Goal: Transaction & Acquisition: Purchase product/service

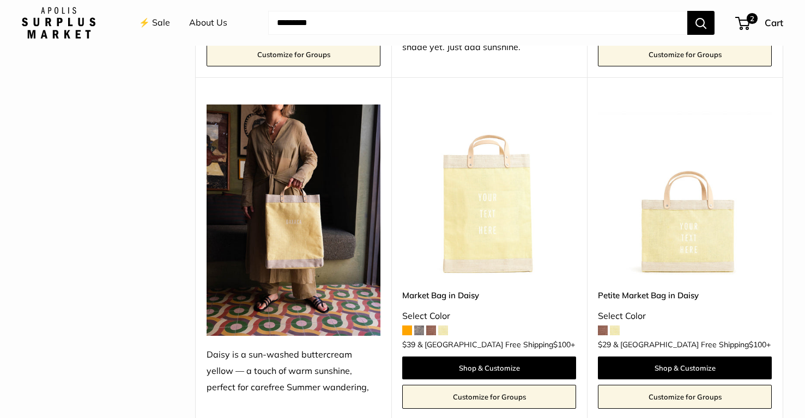
scroll to position [1103, 0]
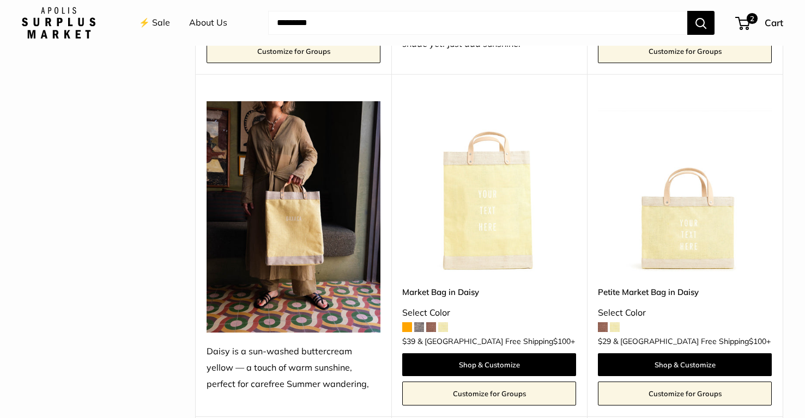
click at [0, 0] on img at bounding box center [0, 0] width 0 height 0
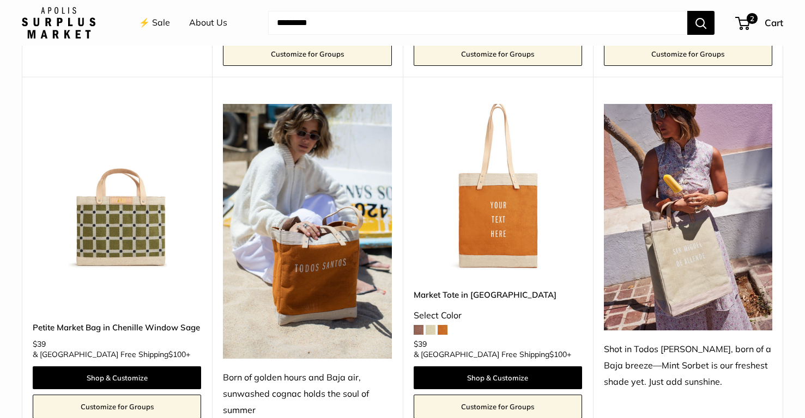
scroll to position [779, 0]
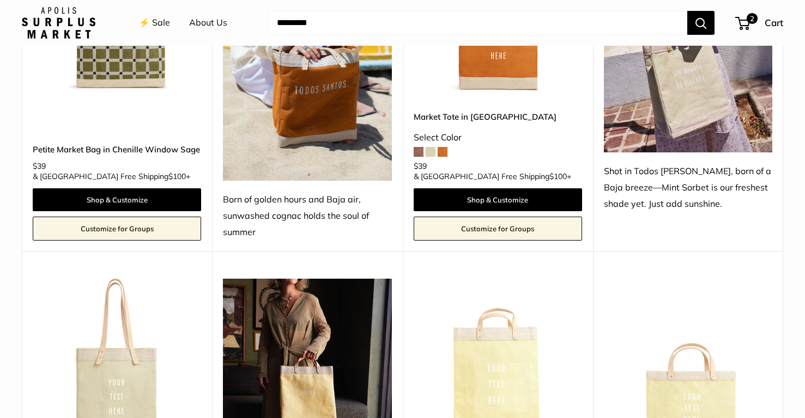
click at [326, 211] on div "Born of golden hours and Baja air, sunwashed cognac holds the soul of summer" at bounding box center [307, 216] width 168 height 49
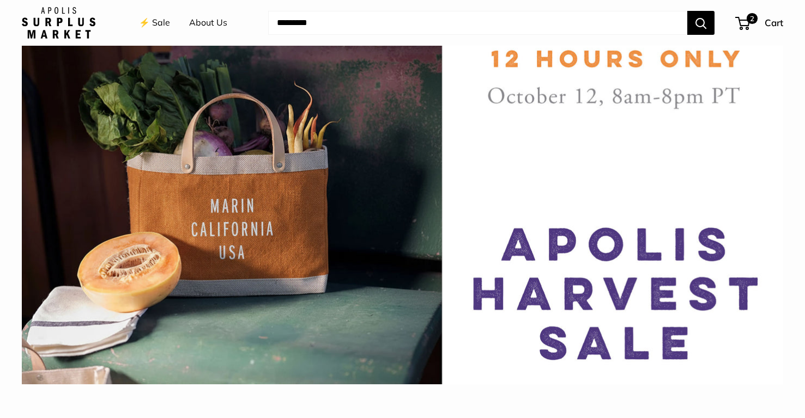
scroll to position [0, 0]
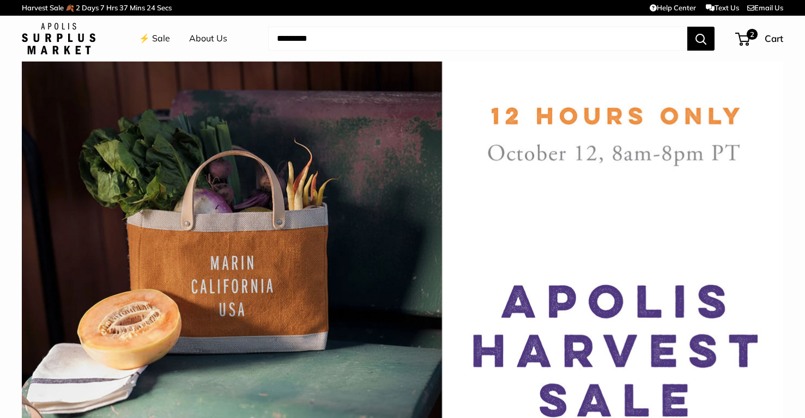
click at [162, 32] on link "⚡️ Sale" at bounding box center [154, 39] width 31 height 16
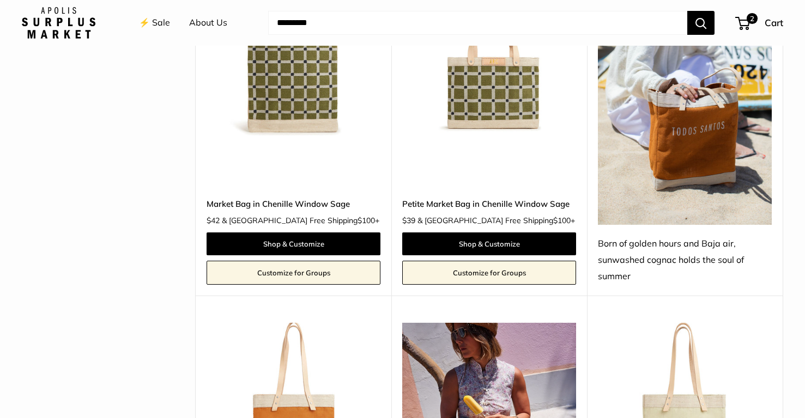
scroll to position [514, 0]
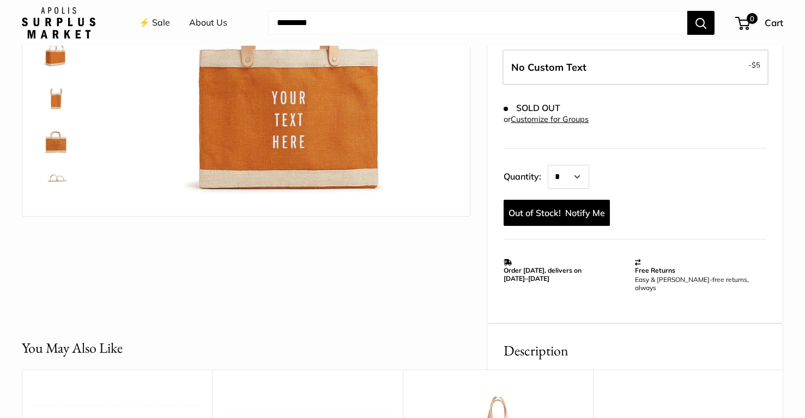
scroll to position [281, 0]
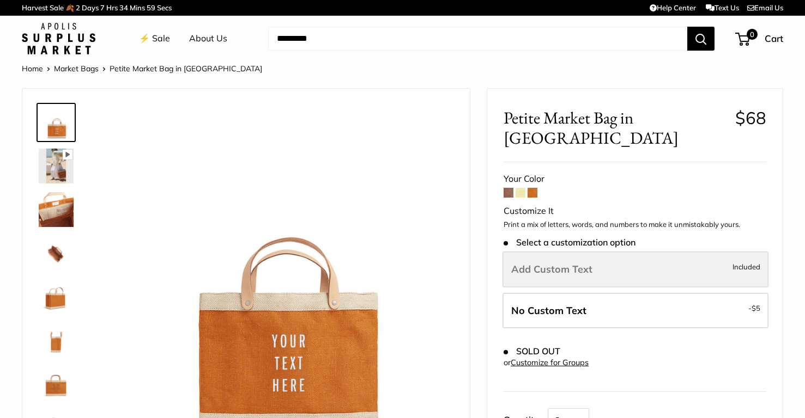
click at [547, 263] on span "Add Custom Text" at bounding box center [551, 269] width 81 height 13
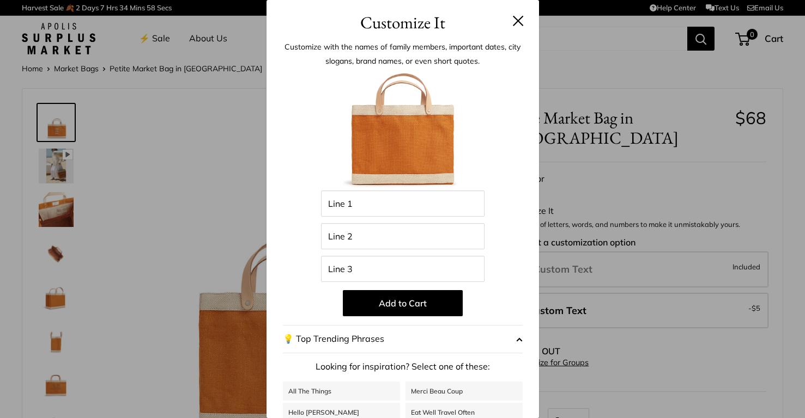
click at [435, 217] on div "Enter 39 letters Line 1 Line 2 Line 3 Add to Cart 💡 Top Trending Phrases Lookin…" at bounding box center [403, 311] width 240 height 481
click at [424, 203] on input "Line 1" at bounding box center [402, 204] width 163 height 26
click at [424, 203] on input "**" at bounding box center [402, 204] width 163 height 26
type input "**"
click at [356, 251] on div "Enter 39 letters ** Line 1 Line 2 Line 3 Add to Cart 💡 Top Trending Phrases Loo…" at bounding box center [403, 311] width 240 height 481
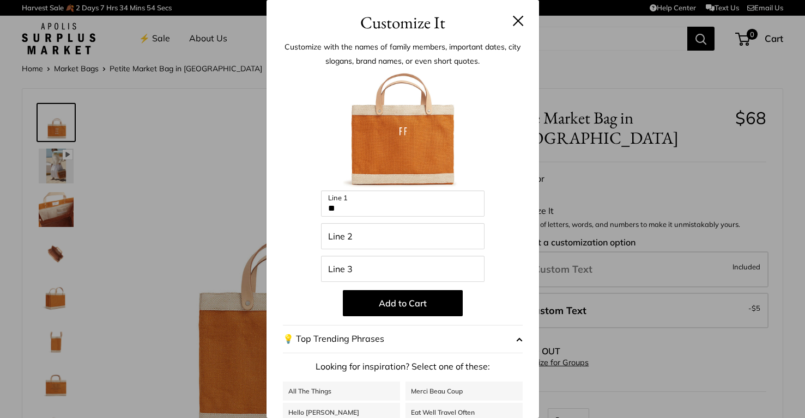
click at [520, 15] on h3 "Customize It" at bounding box center [403, 23] width 240 height 26
click at [519, 19] on button at bounding box center [518, 20] width 11 height 11
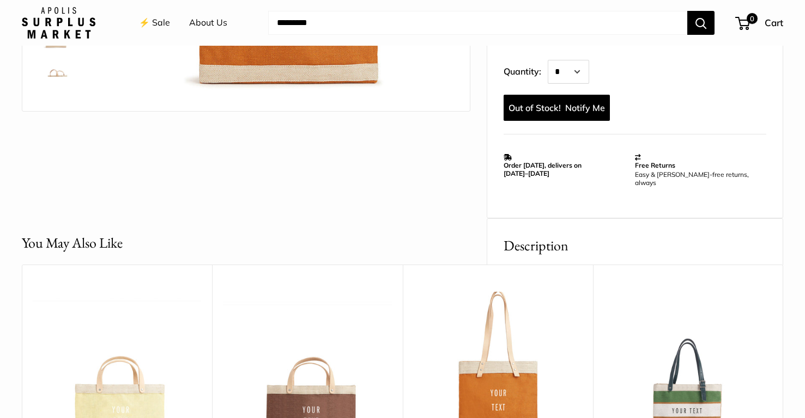
scroll to position [347, 0]
